Goal: Task Accomplishment & Management: Use online tool/utility

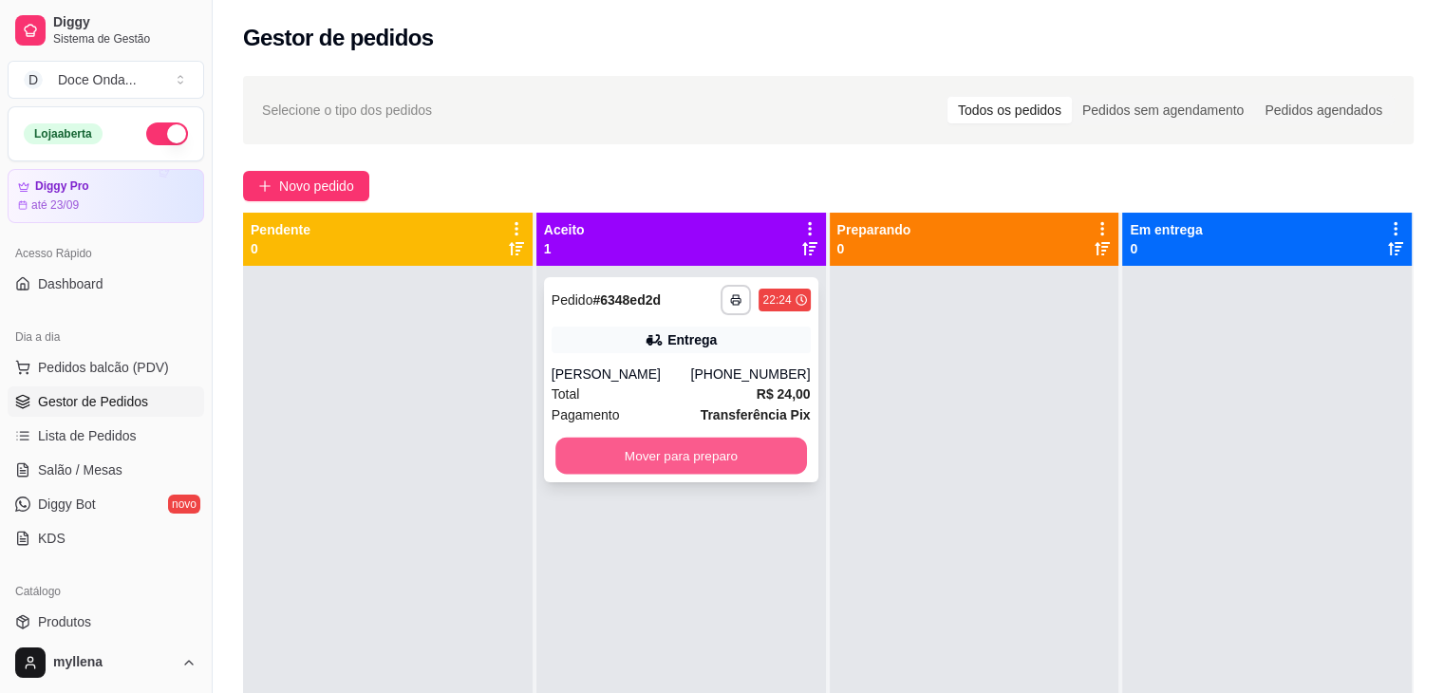
click at [606, 458] on button "Mover para preparo" at bounding box center [681, 456] width 252 height 37
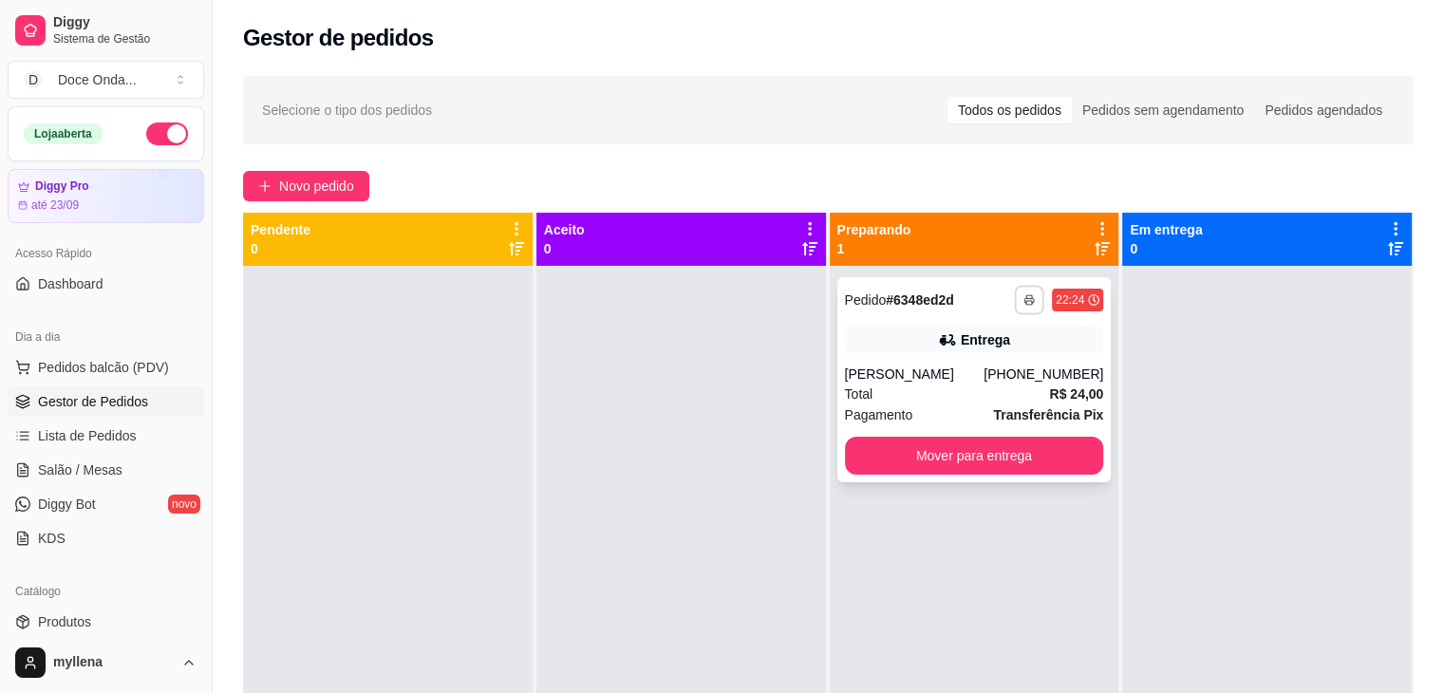
click at [1024, 301] on icon "button" at bounding box center [1029, 299] width 11 height 11
click at [980, 369] on button "IMPRESSORA" at bounding box center [968, 365] width 133 height 29
click at [1024, 302] on icon "button" at bounding box center [1029, 299] width 11 height 11
click at [987, 367] on button "IMPRESSORA" at bounding box center [968, 365] width 133 height 29
click at [1024, 305] on icon "button" at bounding box center [1029, 299] width 11 height 11
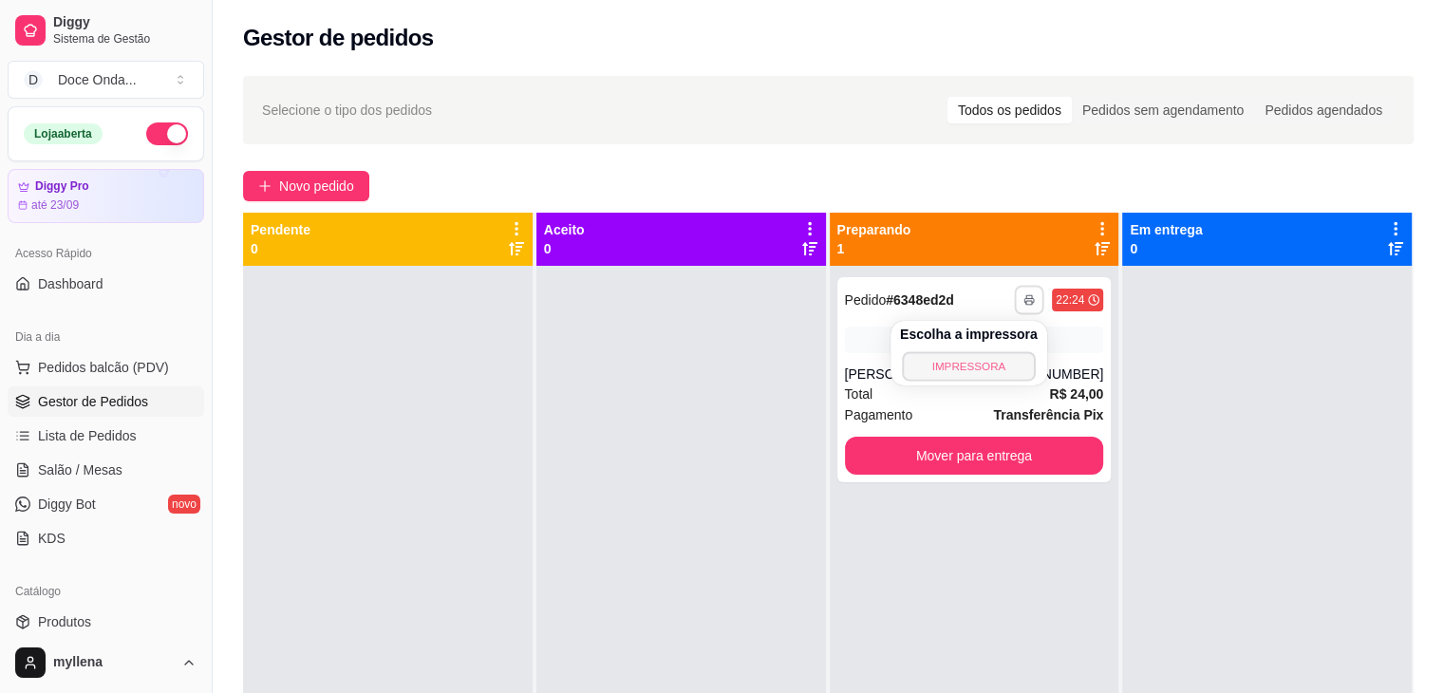
click at [961, 367] on button "IMPRESSORA" at bounding box center [968, 365] width 133 height 29
click at [1015, 331] on div "Entrega" at bounding box center [974, 340] width 259 height 27
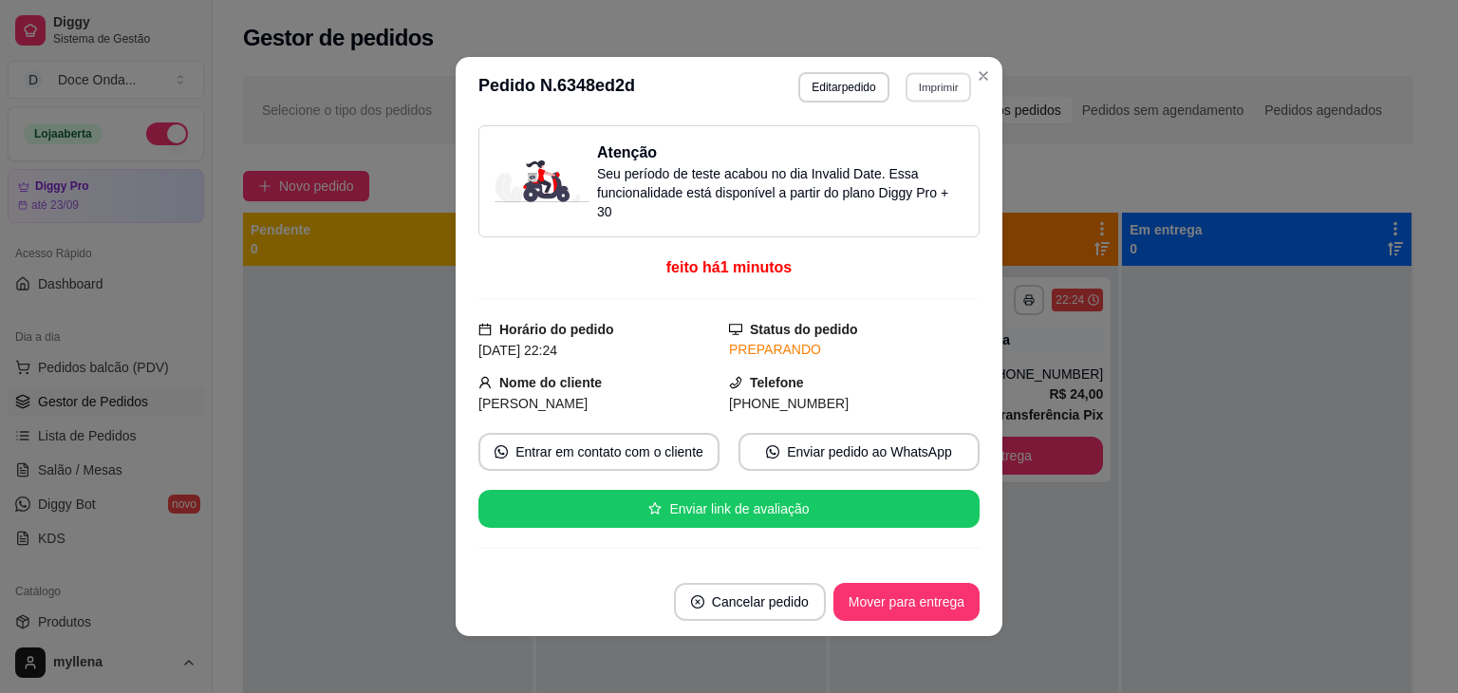
click at [935, 82] on button "Imprimir" at bounding box center [939, 86] width 66 height 29
click at [877, 159] on button "IMPRESSORA" at bounding box center [897, 153] width 133 height 29
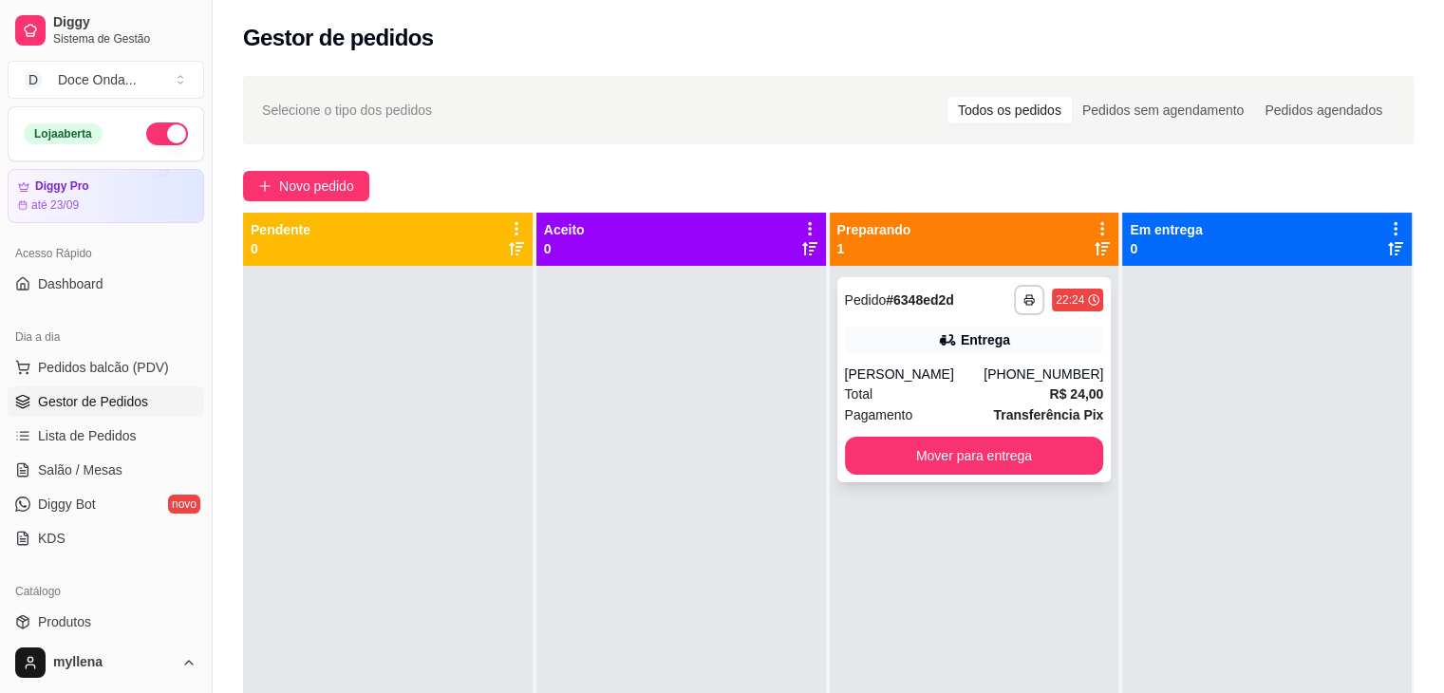
click at [886, 301] on strong "# 6348ed2d" at bounding box center [920, 299] width 68 height 15
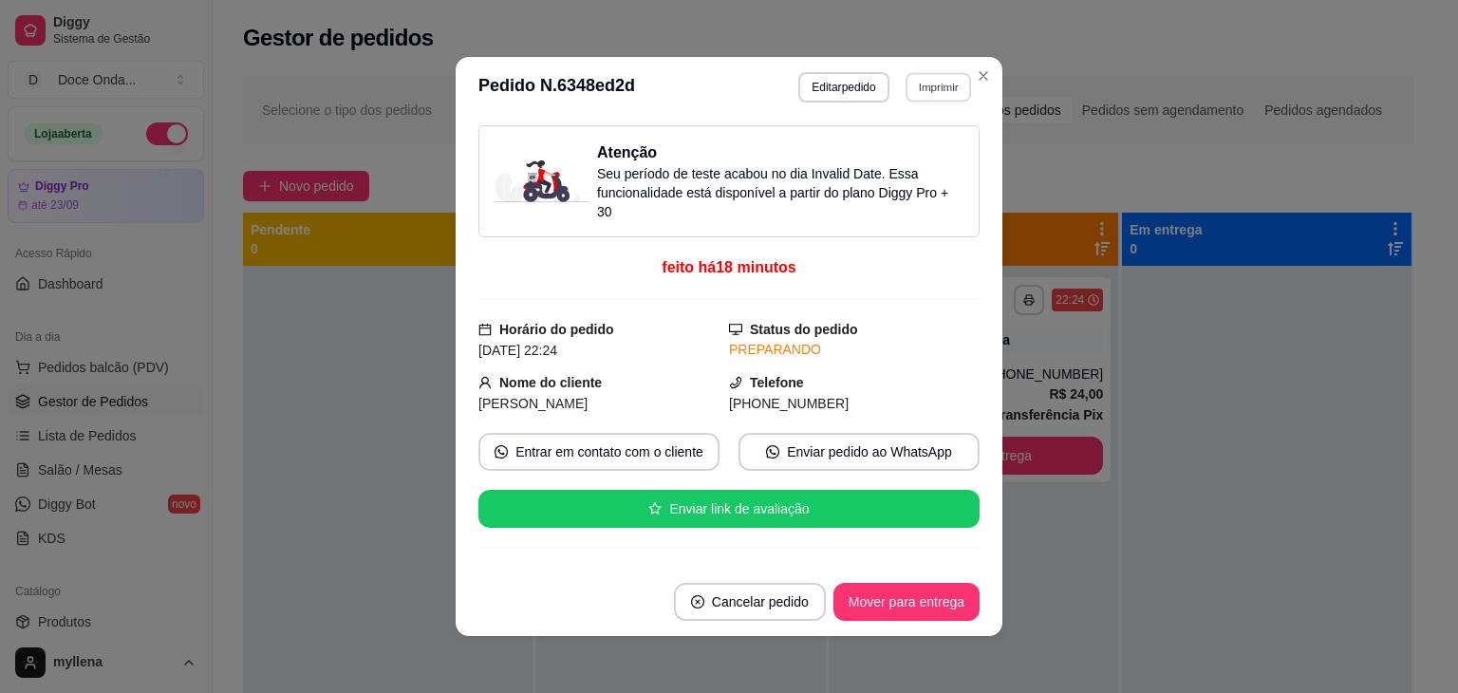
click at [923, 81] on button "Imprimir" at bounding box center [939, 86] width 66 height 29
click at [889, 145] on button "IMPRESSORA" at bounding box center [897, 153] width 133 height 29
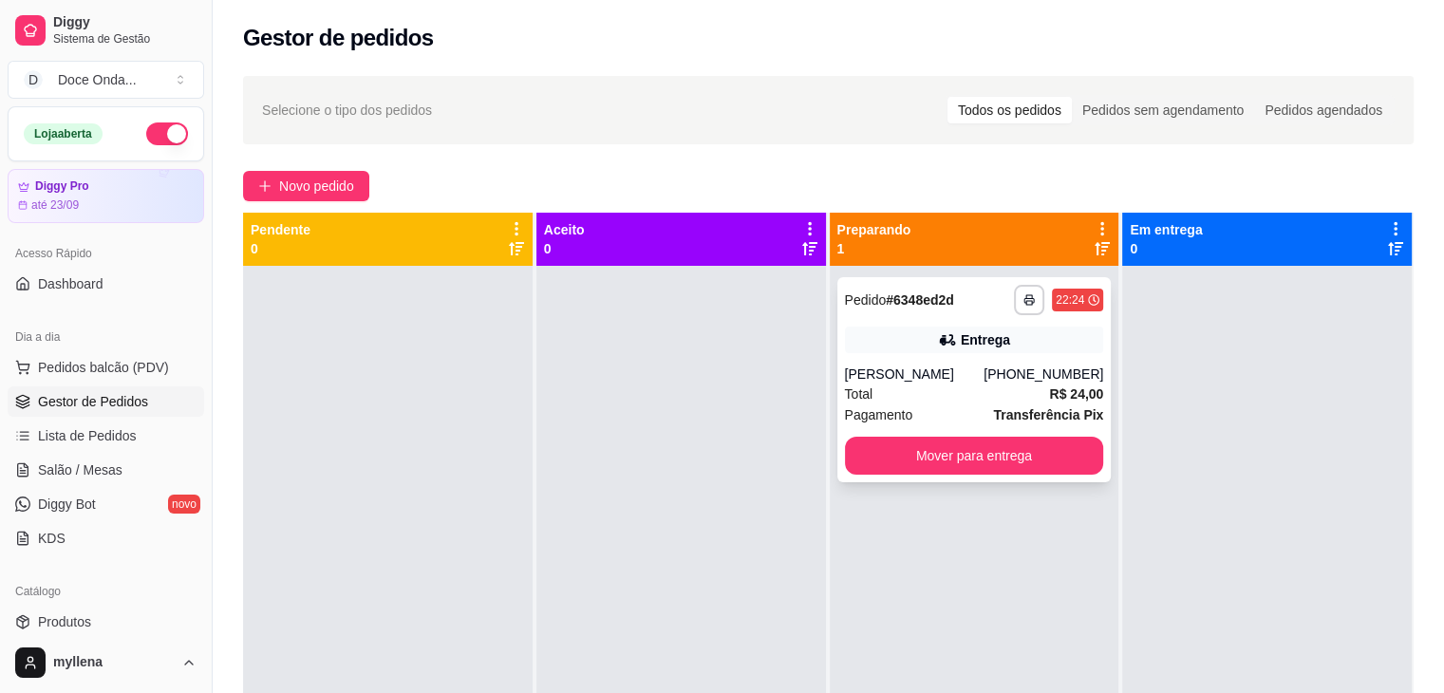
click at [906, 376] on div "[PERSON_NAME]" at bounding box center [915, 374] width 140 height 19
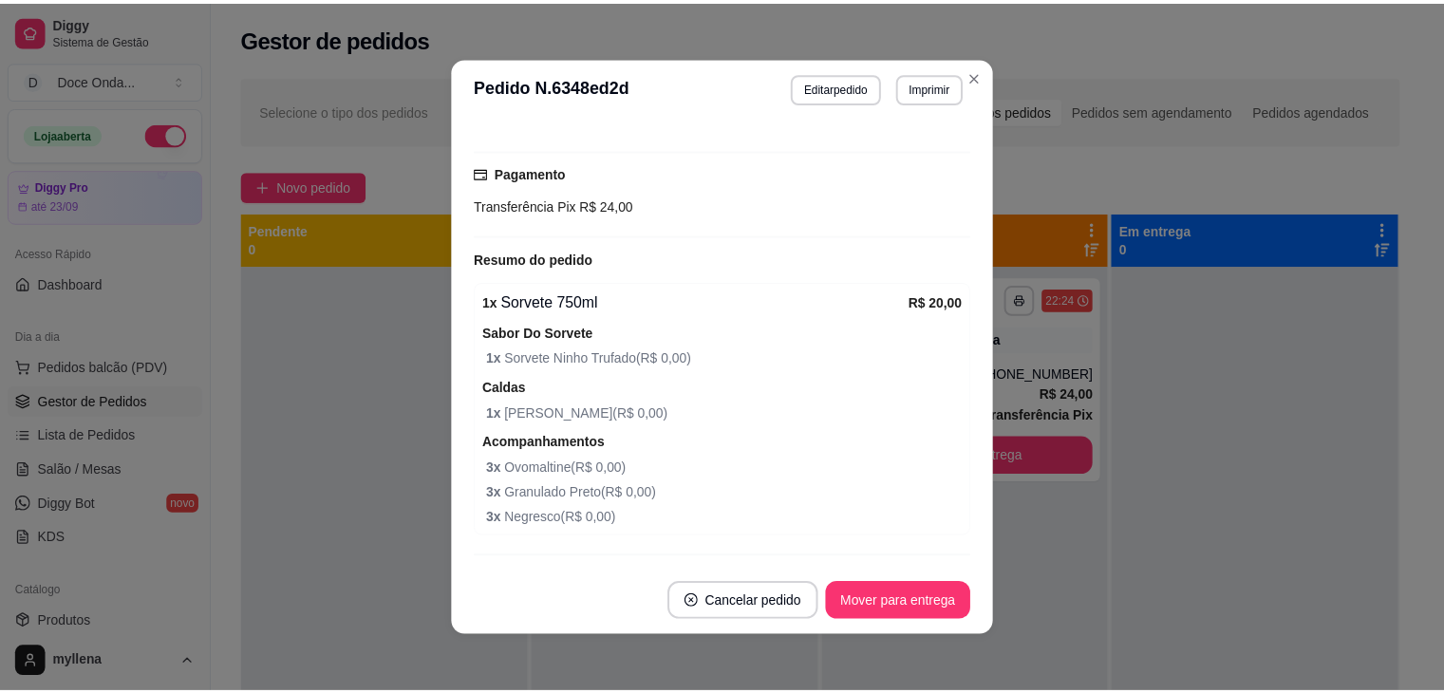
scroll to position [668, 0]
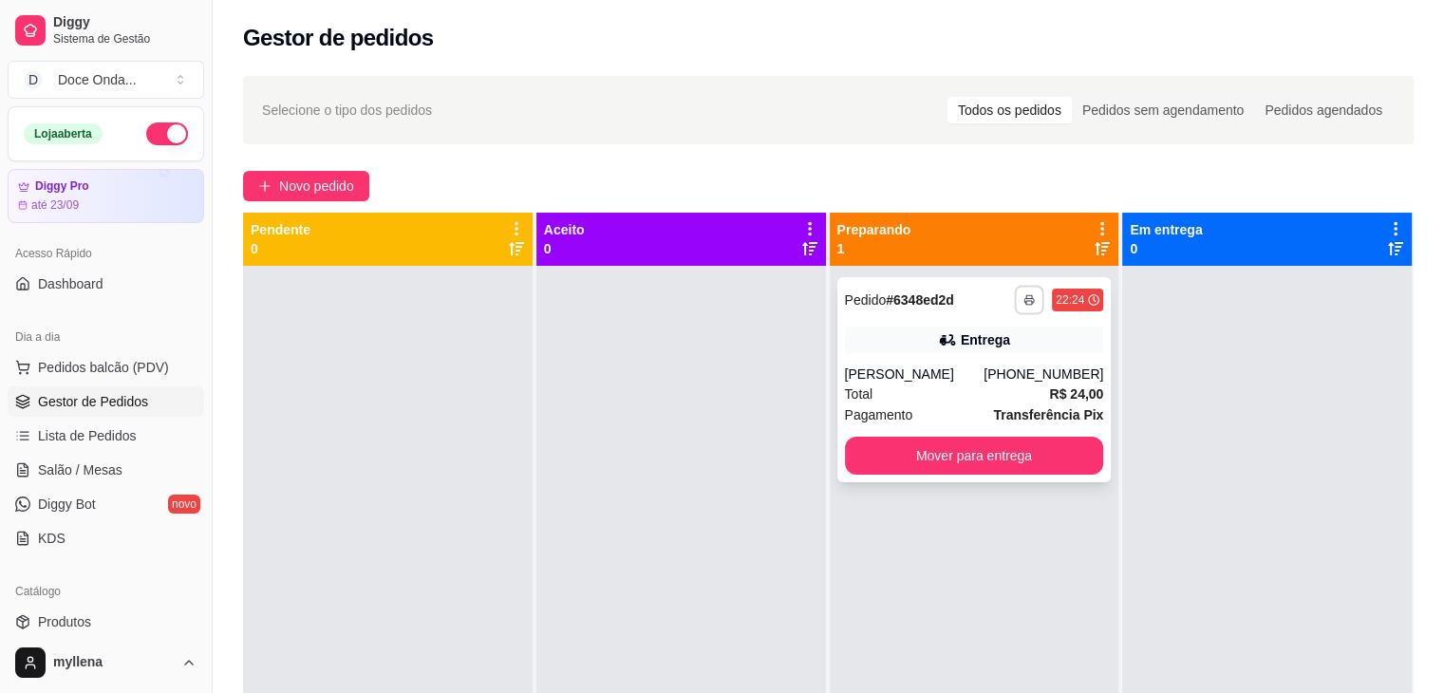
click at [1024, 294] on icon "button" at bounding box center [1029, 299] width 11 height 11
click at [988, 371] on button "IMPRESSORA" at bounding box center [968, 365] width 133 height 29
click at [1024, 299] on icon "button" at bounding box center [1028, 301] width 9 height 4
click at [981, 373] on button "IMPRESSORA" at bounding box center [968, 365] width 133 height 29
click at [1025, 303] on icon "button" at bounding box center [1029, 299] width 11 height 11
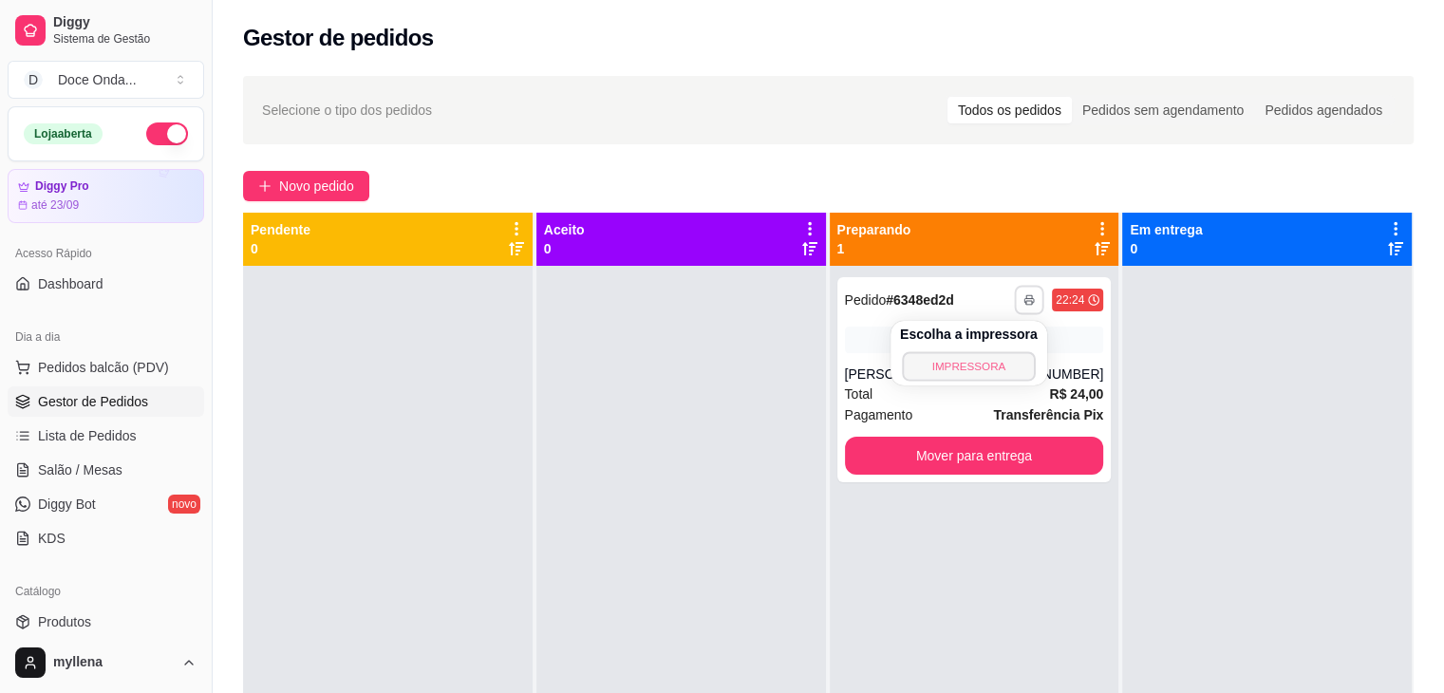
click at [974, 377] on button "IMPRESSORA" at bounding box center [968, 365] width 133 height 29
click at [974, 377] on div "[PERSON_NAME]" at bounding box center [915, 374] width 140 height 19
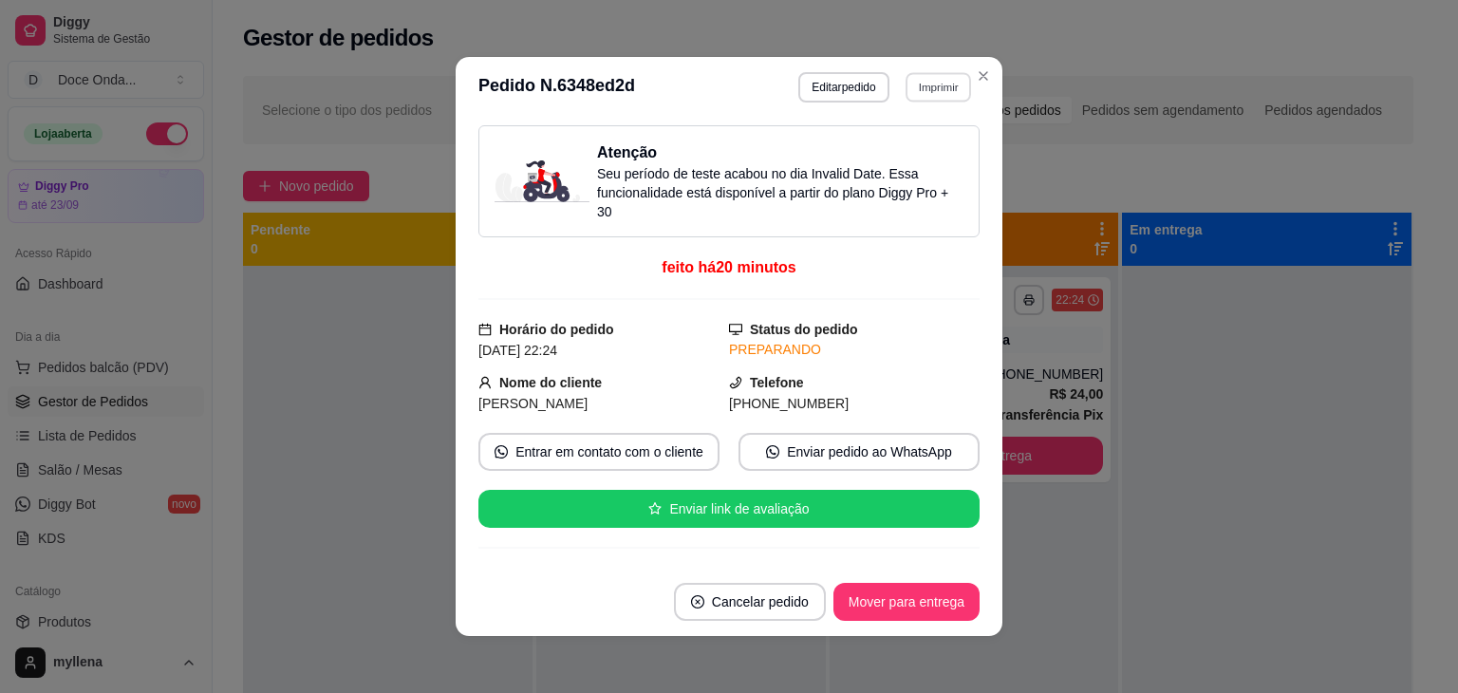
click at [923, 96] on button "Imprimir" at bounding box center [939, 86] width 66 height 29
click at [900, 153] on button "IMPRESSORA" at bounding box center [897, 153] width 133 height 29
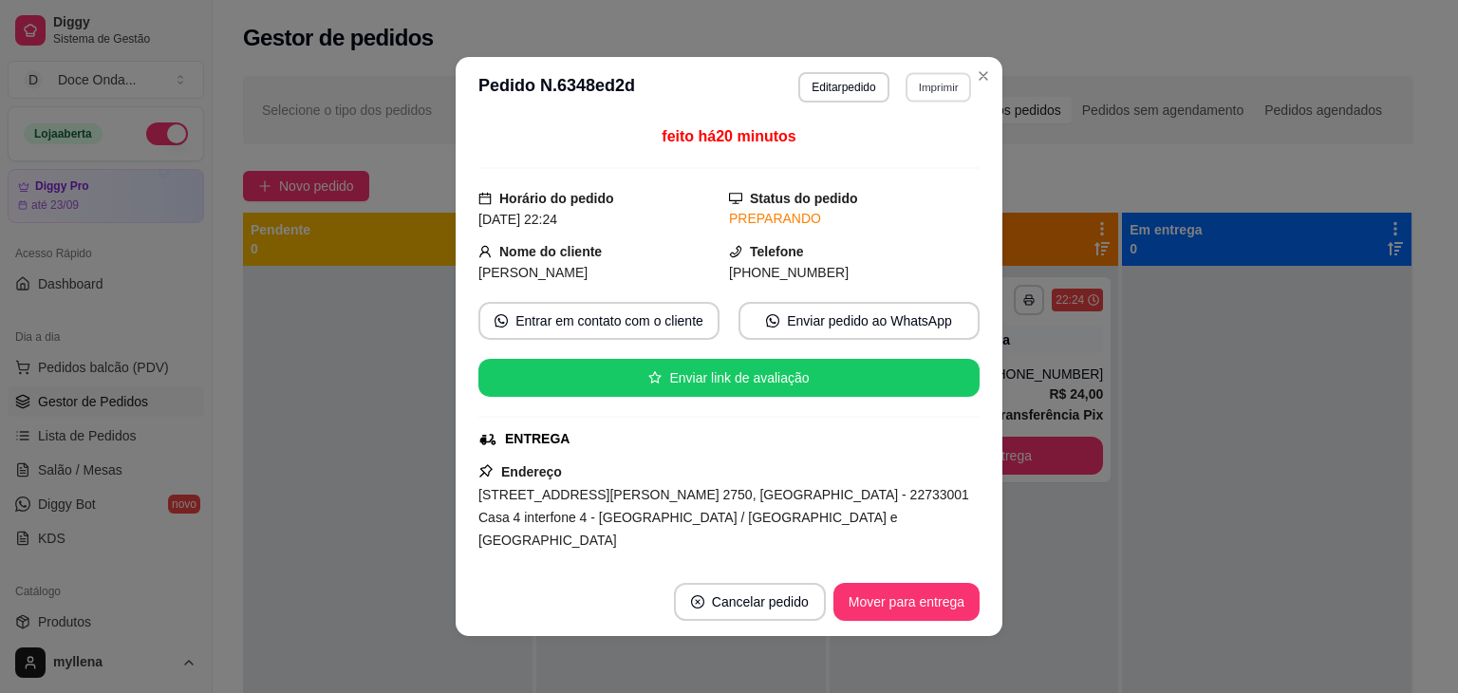
click at [937, 95] on button "Imprimir" at bounding box center [939, 86] width 66 height 29
click at [901, 149] on button "IMPRESSORA" at bounding box center [897, 153] width 133 height 29
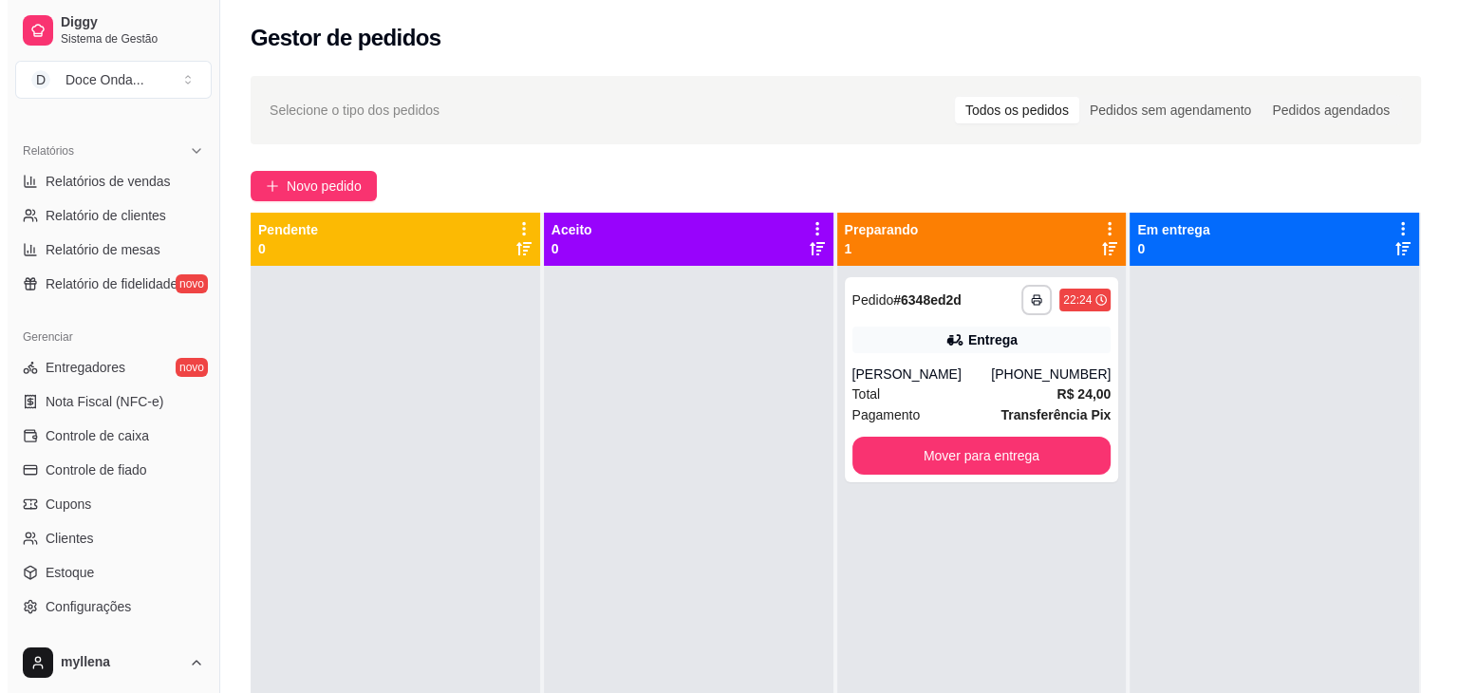
scroll to position [570, 0]
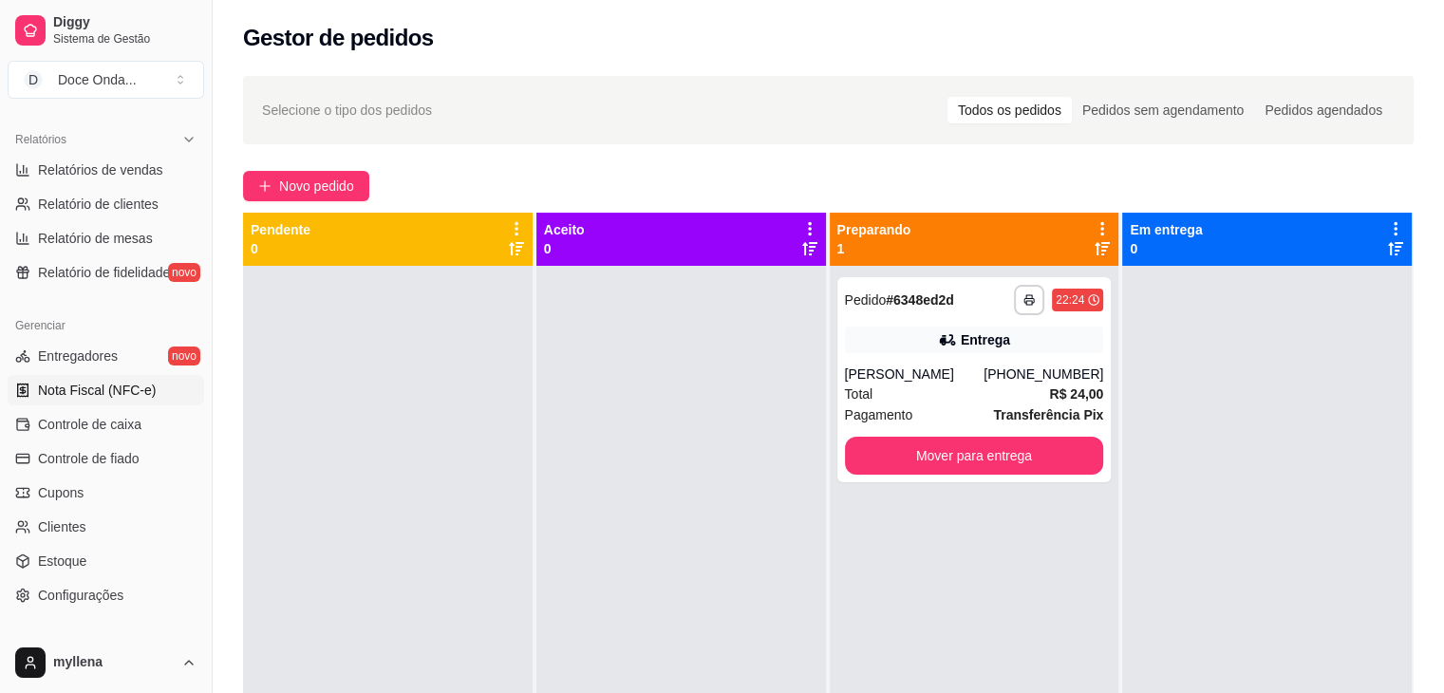
click at [89, 404] on link "Nota Fiscal (NFC-e)" at bounding box center [106, 390] width 197 height 30
